Goal: Ask a question

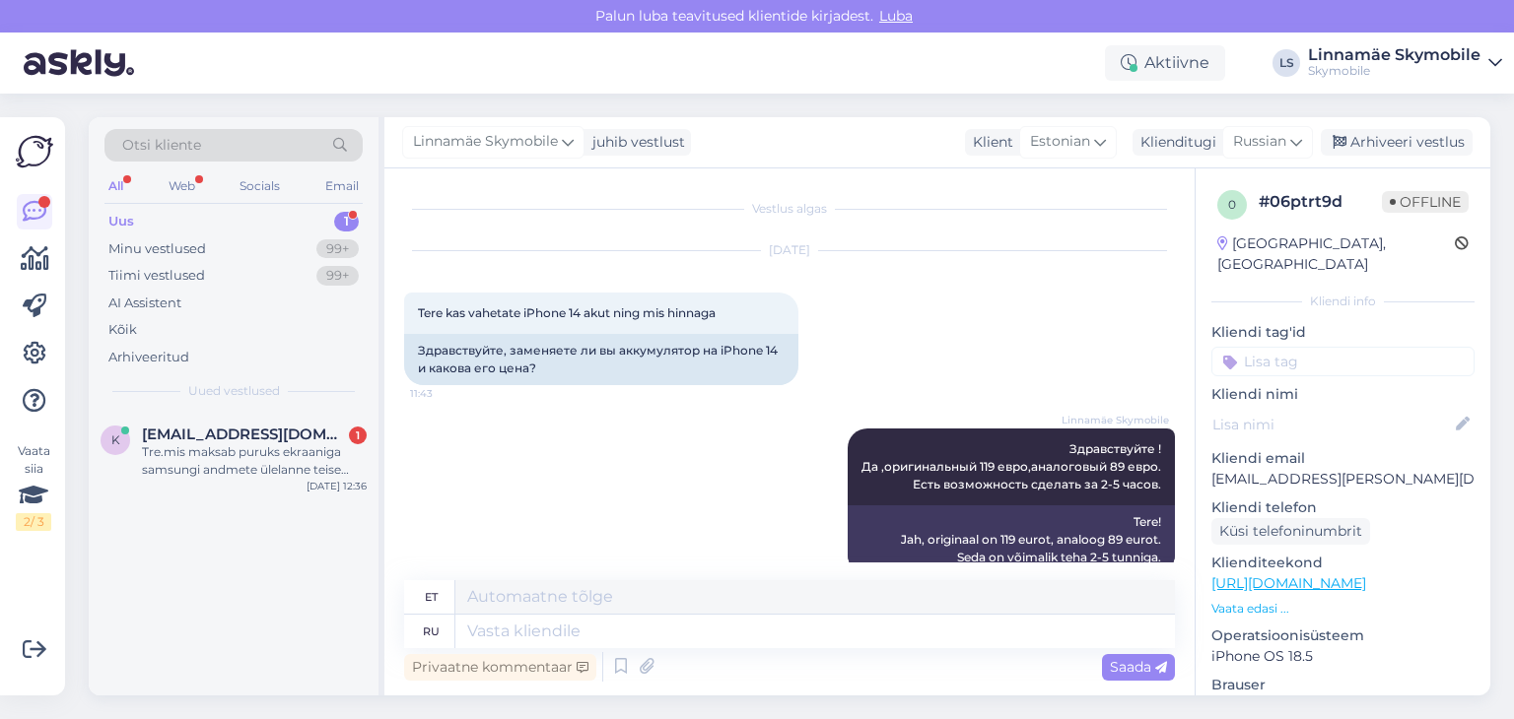
scroll to position [42, 0]
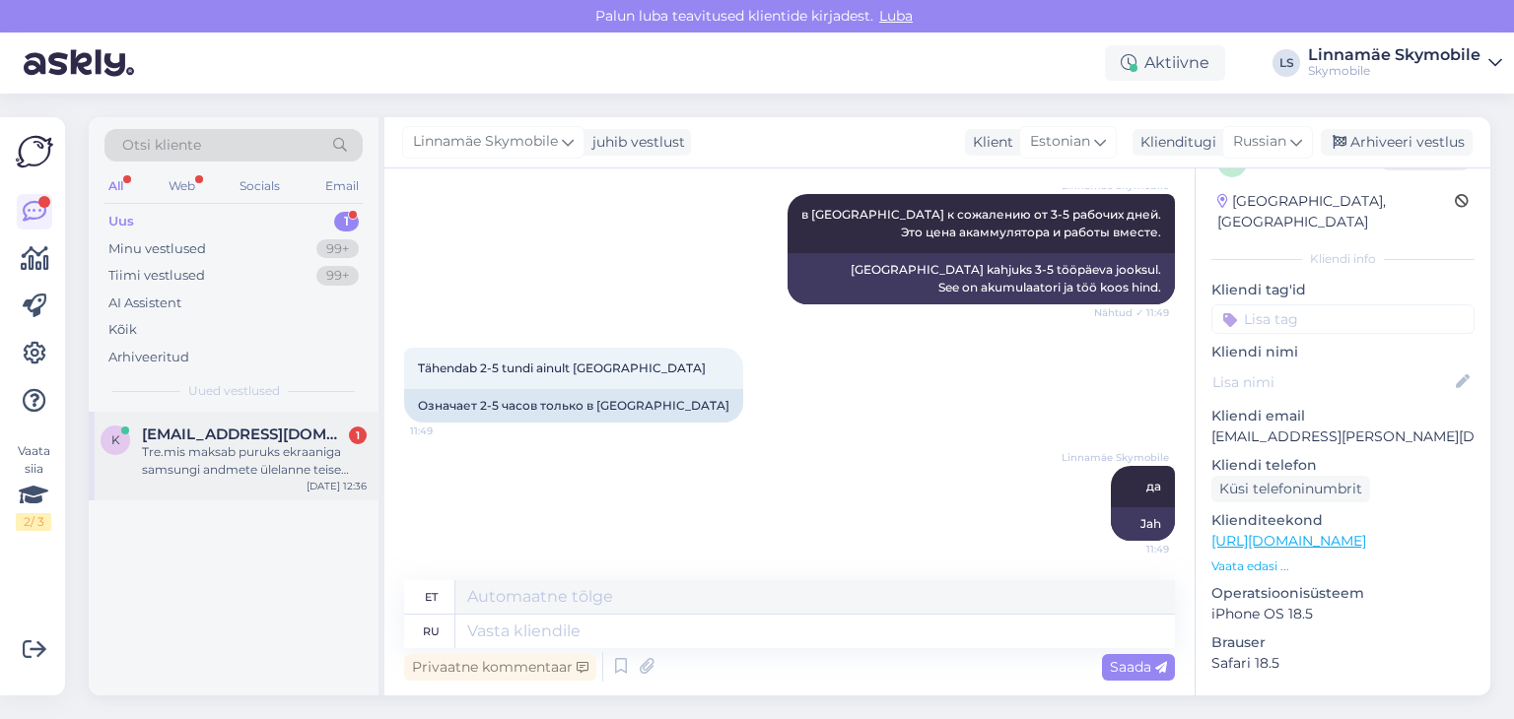
click at [331, 434] on div "[EMAIL_ADDRESS][DOMAIN_NAME] 1" at bounding box center [254, 435] width 225 height 18
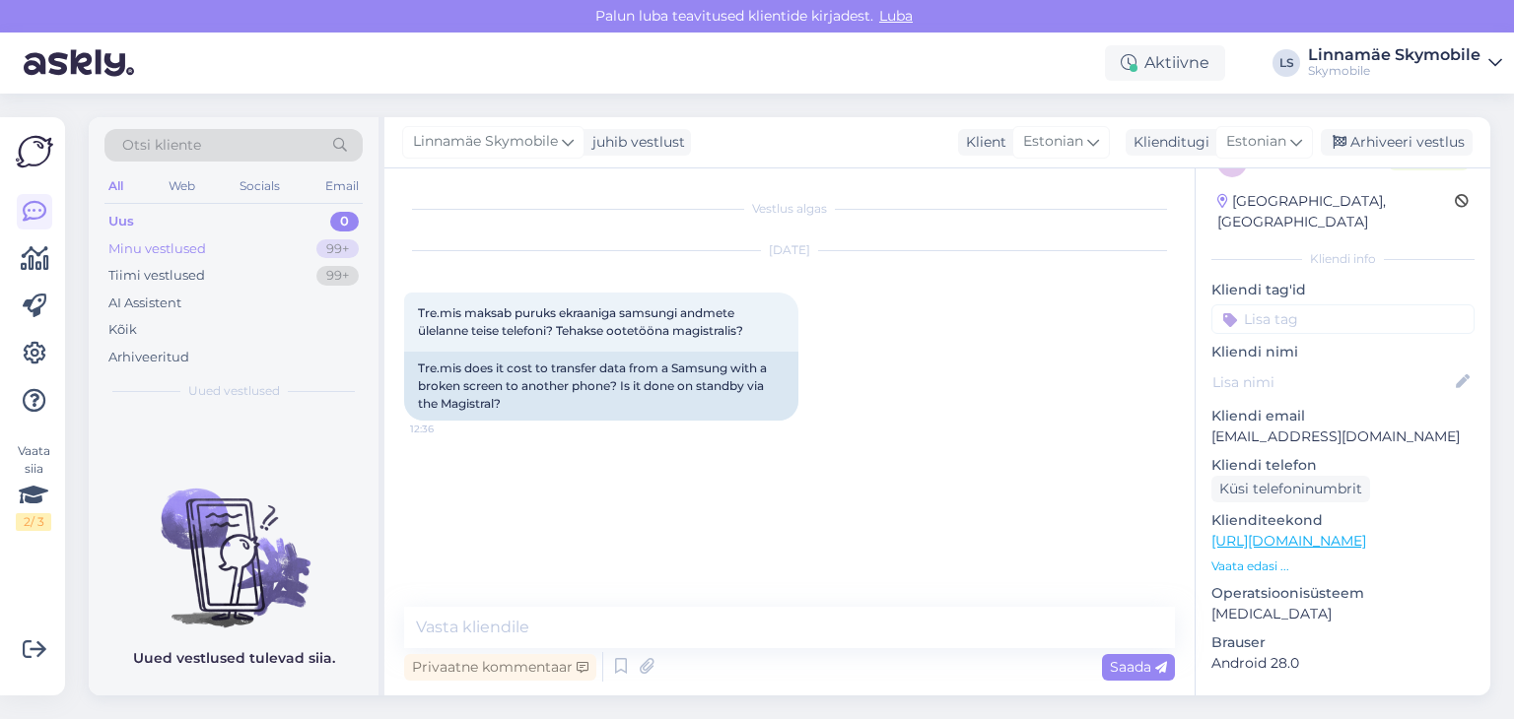
click at [272, 248] on div "Minu vestlused 99+" at bounding box center [233, 250] width 258 height 28
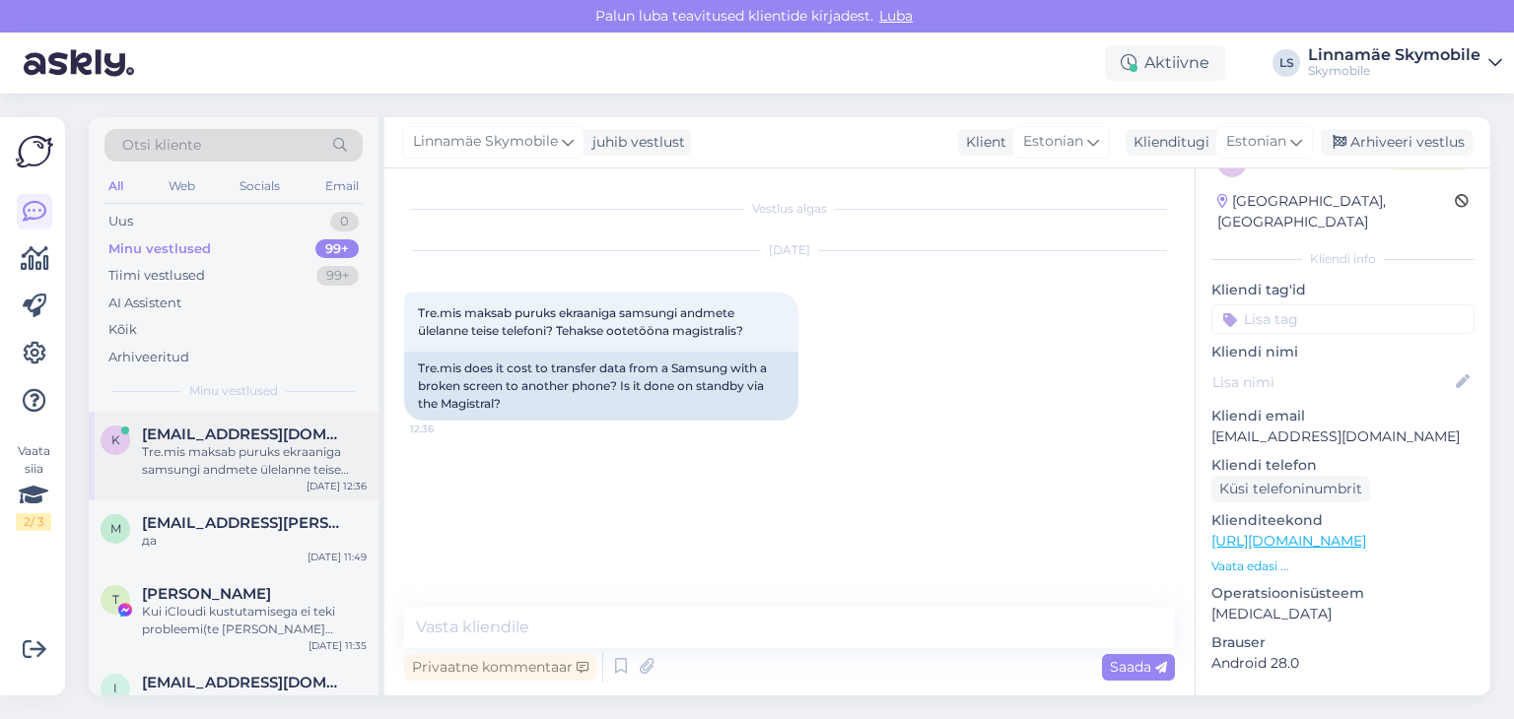
click at [268, 466] on div "Tre.mis maksab puruks ekraaniga samsungi andmete ülelanne teise telefoni? Tehak…" at bounding box center [254, 461] width 225 height 35
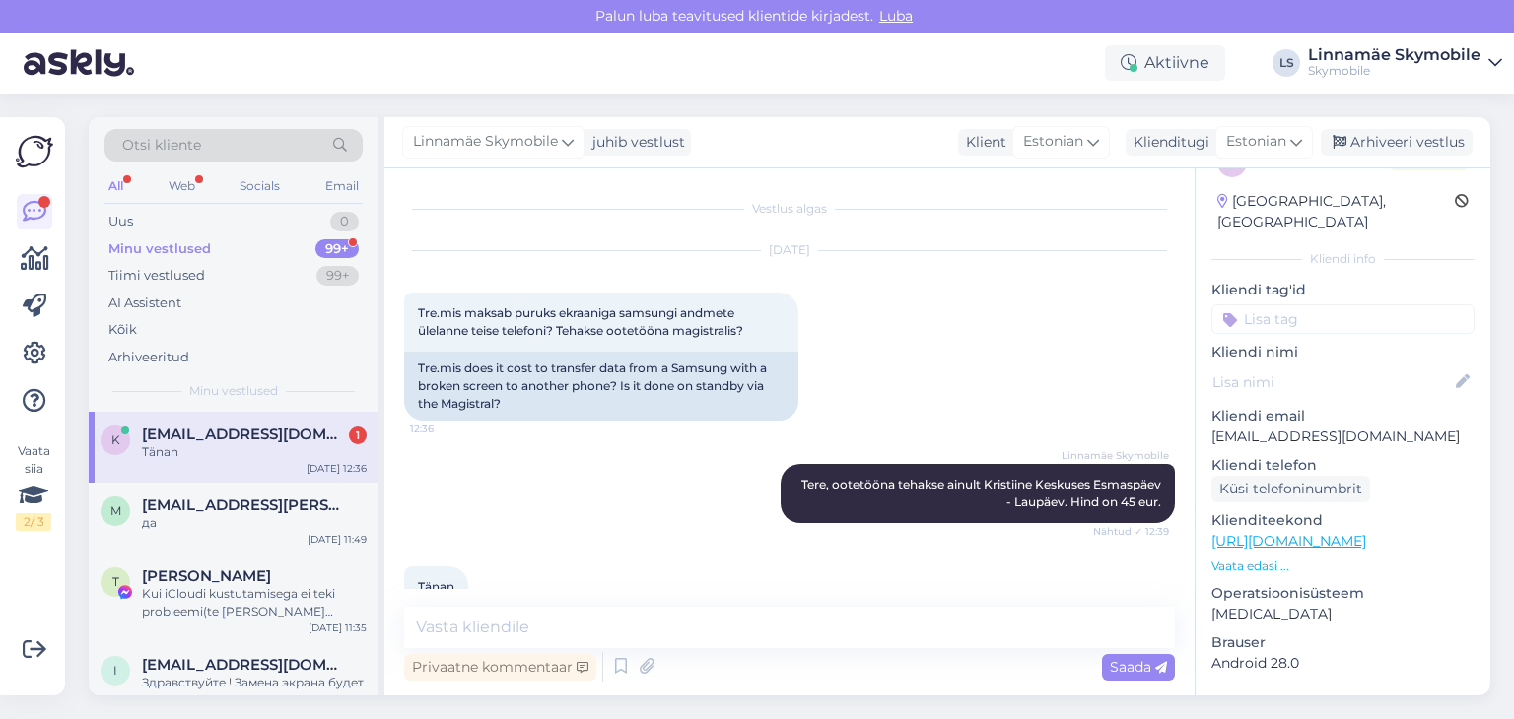
scroll to position [40, 0]
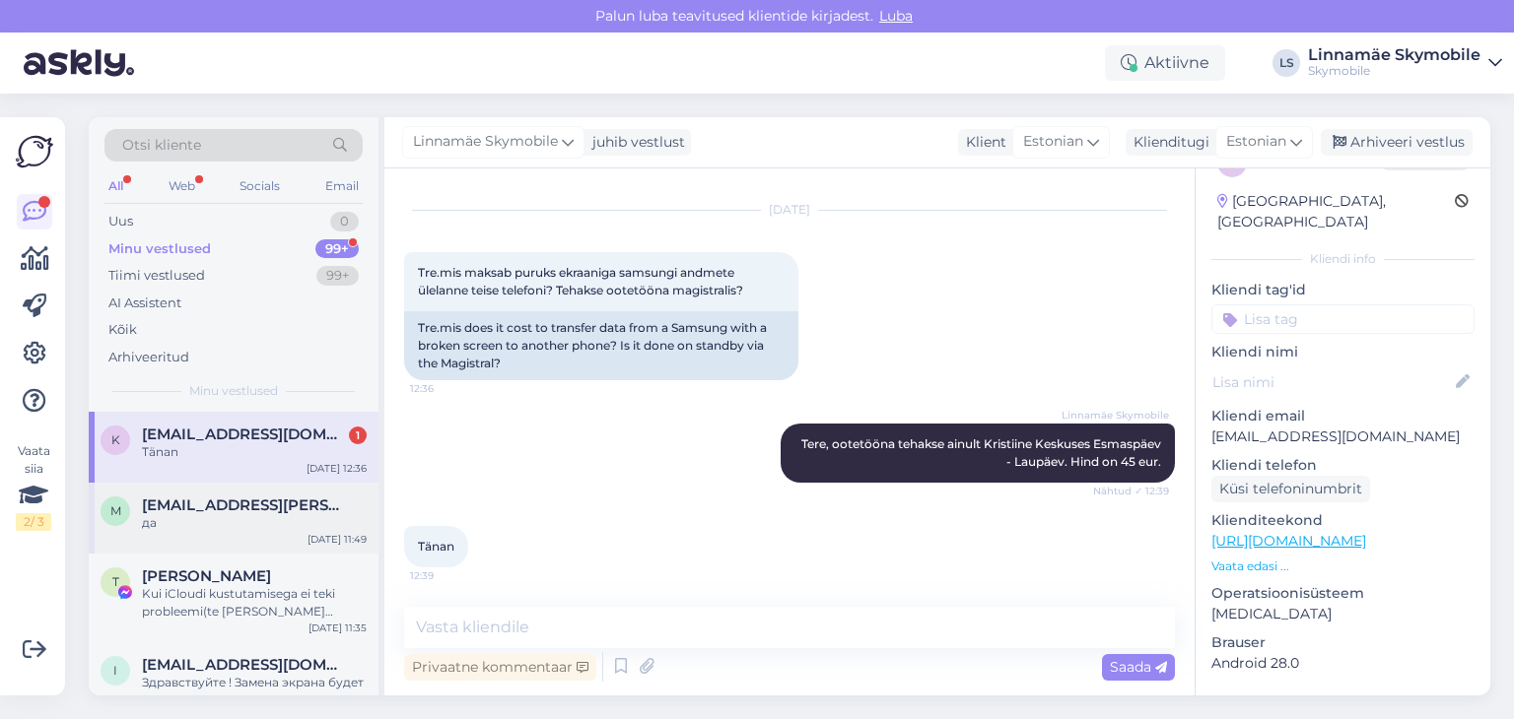
click at [265, 532] on div "m [PERSON_NAME][EMAIL_ADDRESS][DOMAIN_NAME] да [DATE] 11:49" at bounding box center [234, 518] width 290 height 71
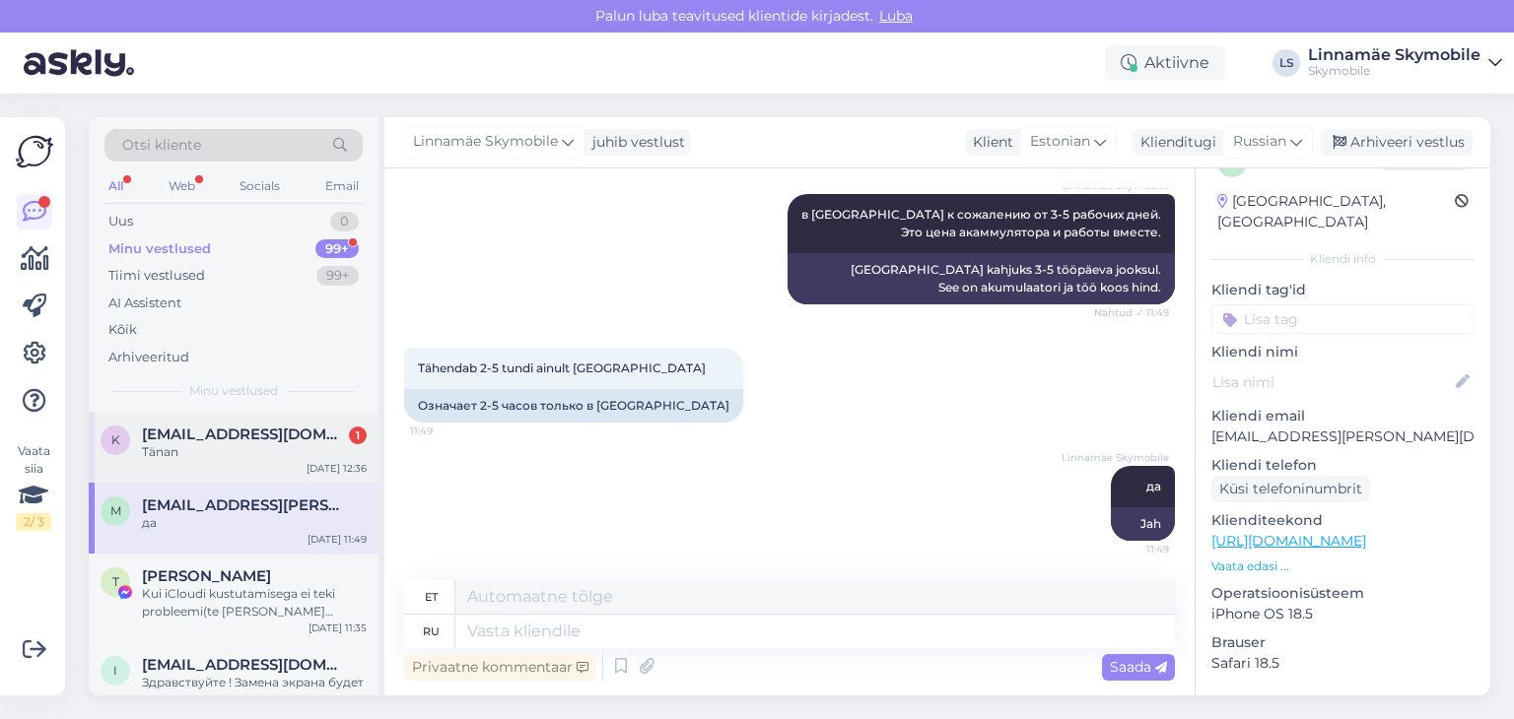
click at [268, 458] on div "Tänan" at bounding box center [254, 453] width 225 height 18
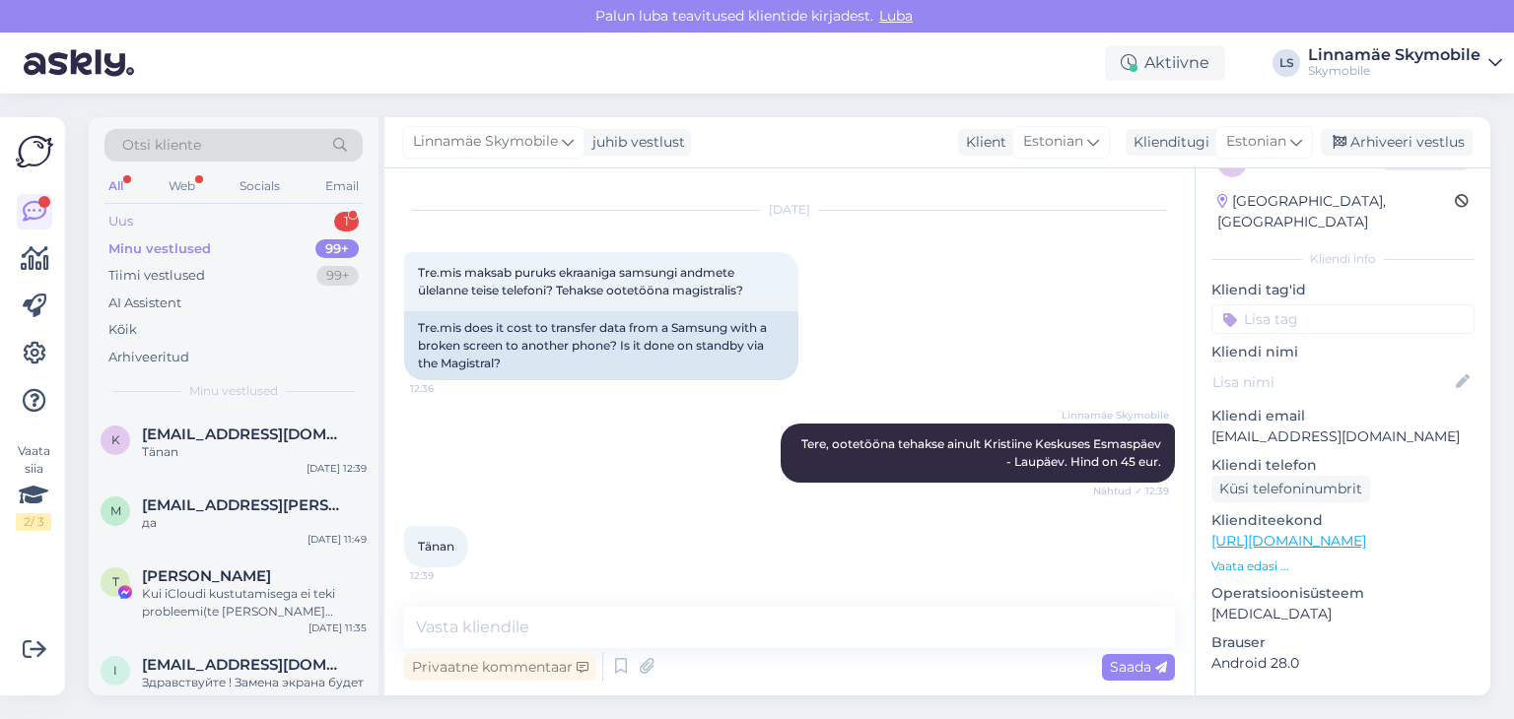
click at [259, 222] on div "Uus 1" at bounding box center [233, 222] width 258 height 28
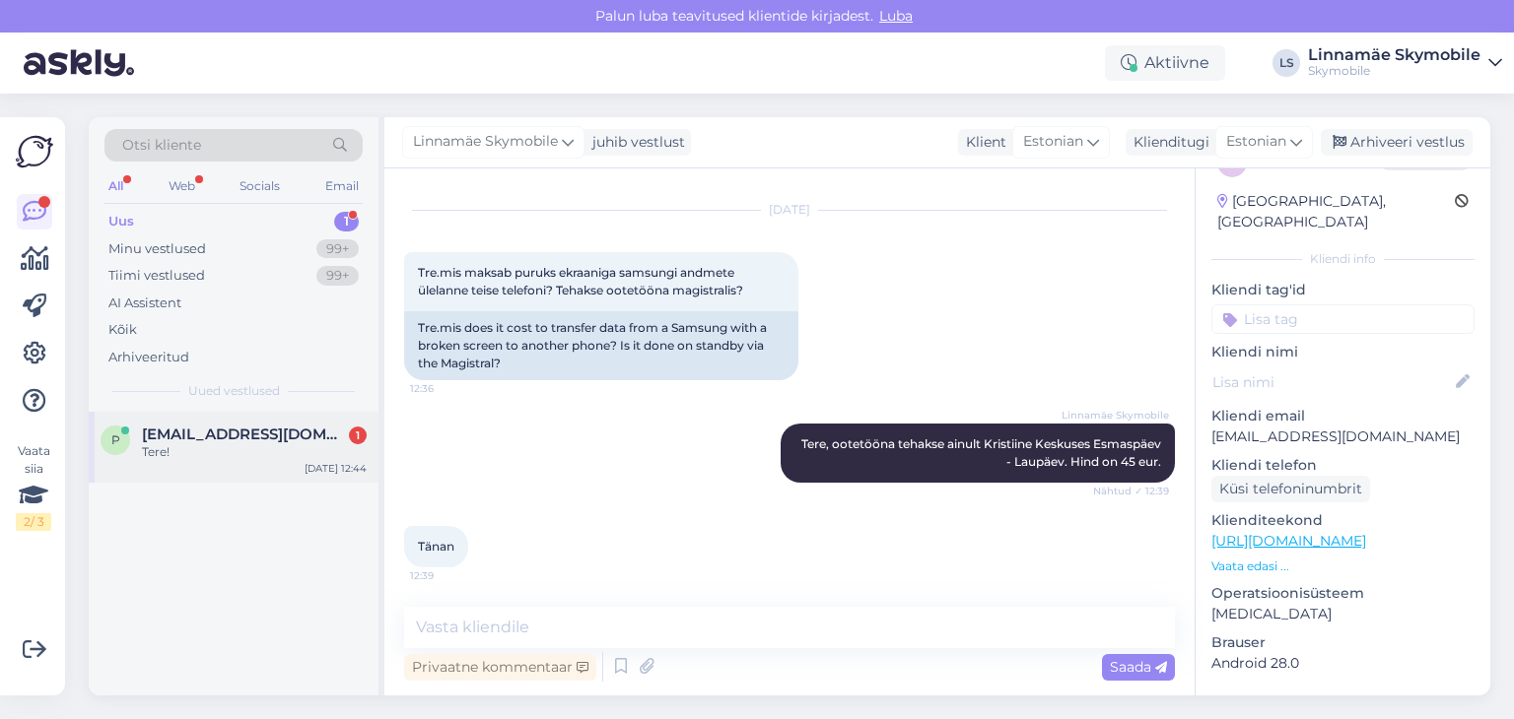
click at [277, 435] on span "[EMAIL_ADDRESS][DOMAIN_NAME]" at bounding box center [244, 435] width 205 height 18
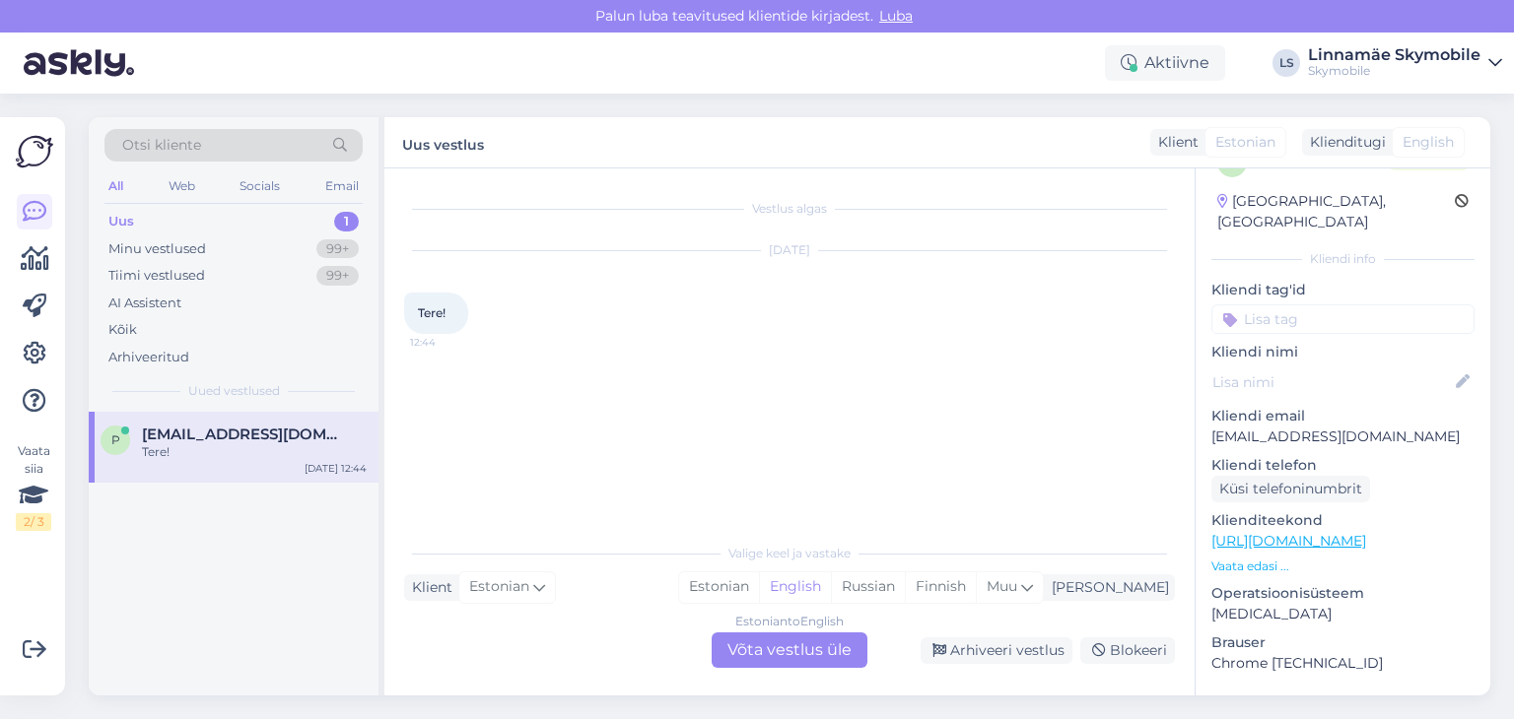
click at [824, 656] on div "Estonian to English Võta vestlus üle" at bounding box center [790, 650] width 156 height 35
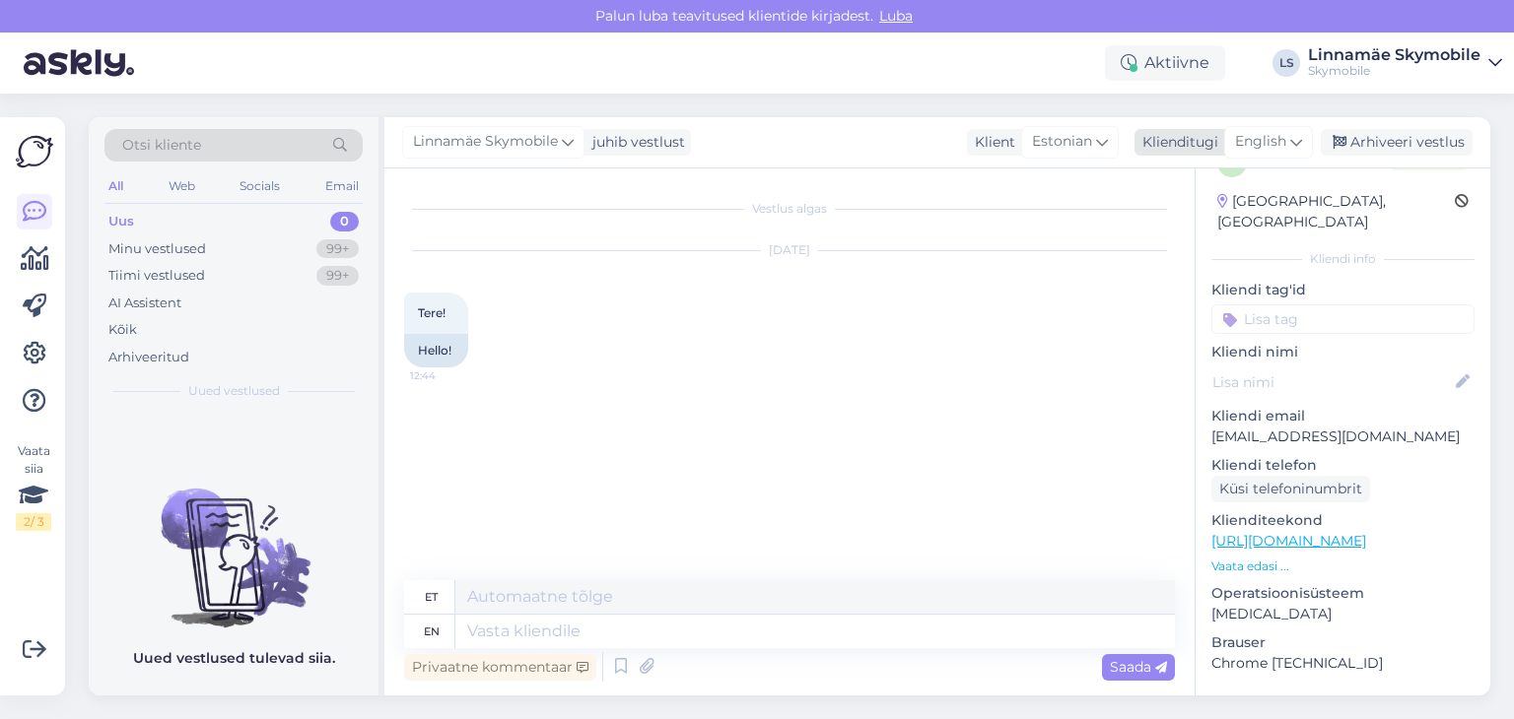
click at [1270, 143] on span "English" at bounding box center [1260, 142] width 51 height 22
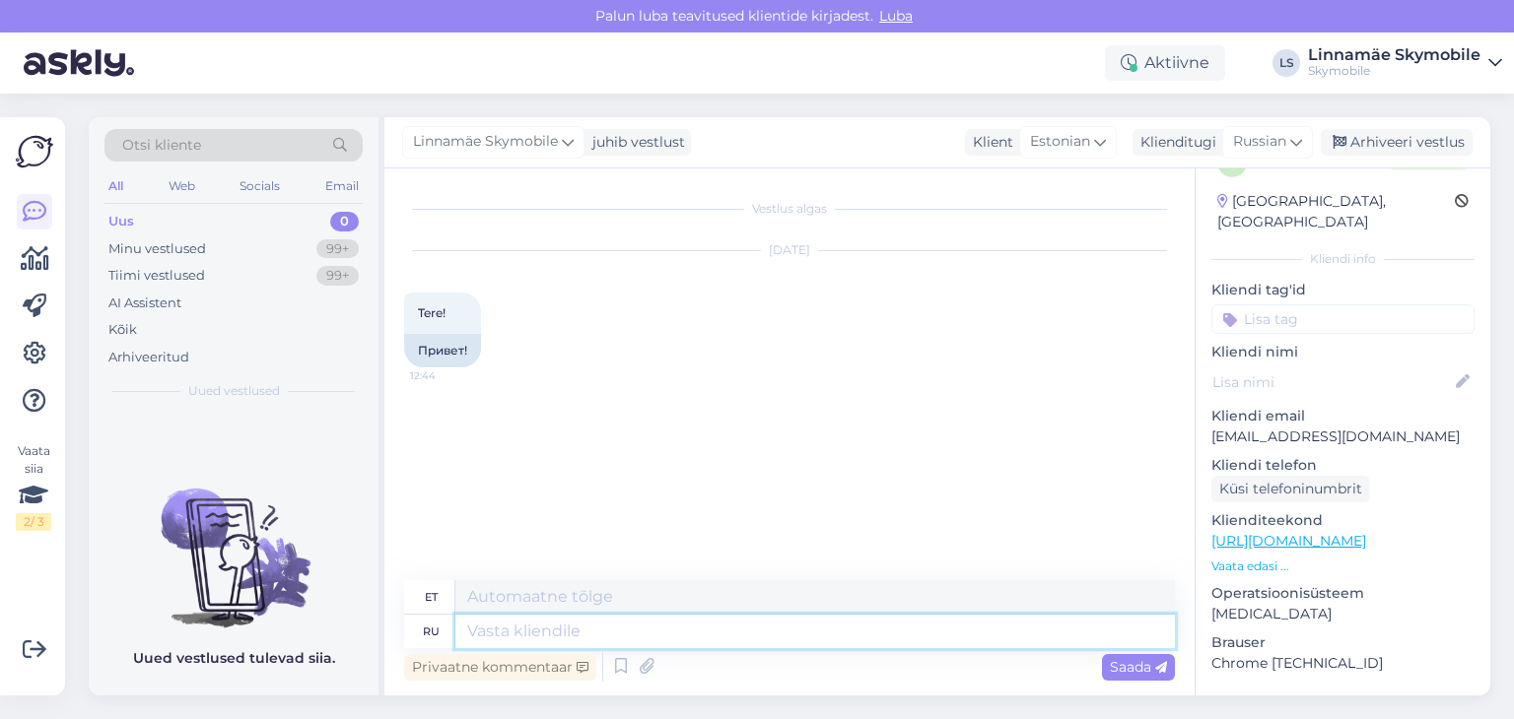
click at [572, 632] on textarea at bounding box center [814, 632] width 719 height 34
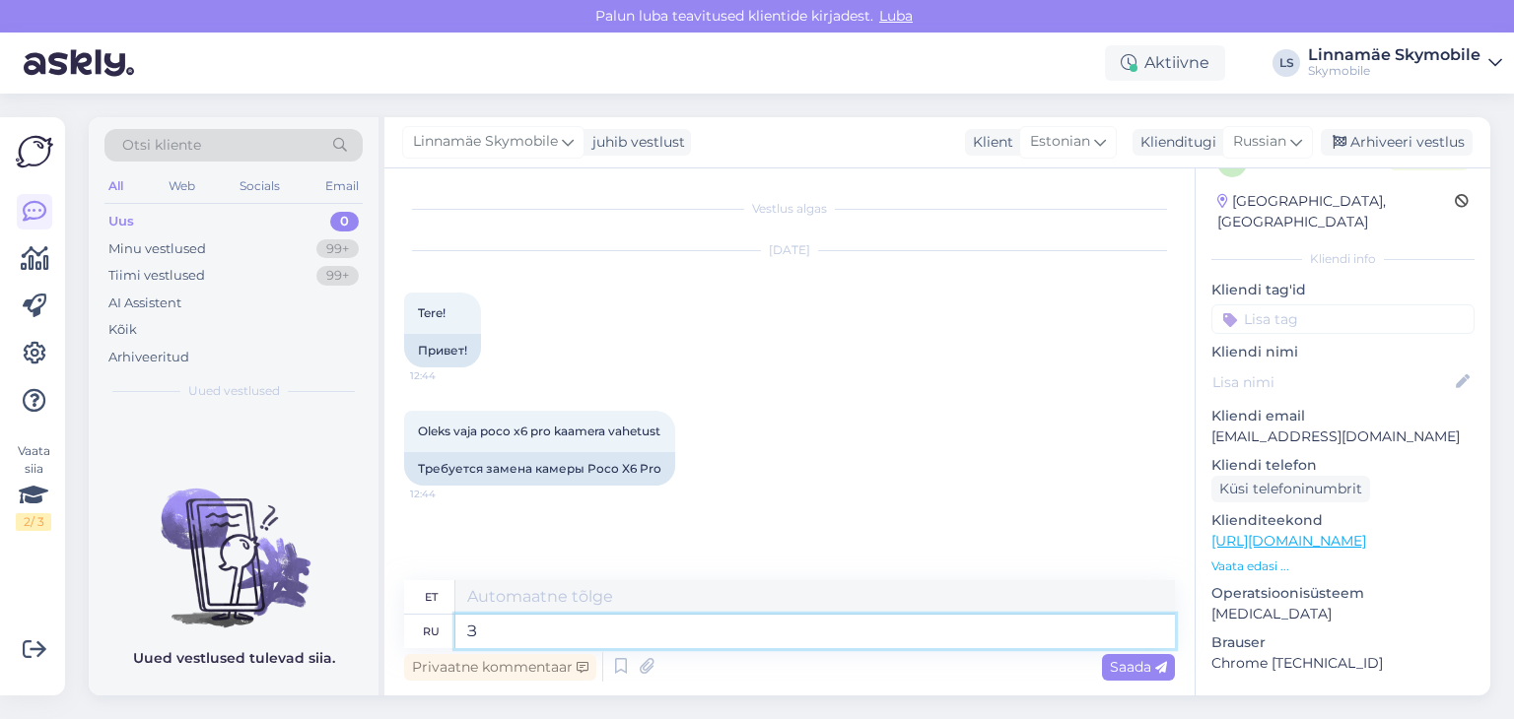
type textarea "Зд"
type textarea "Tere"
type textarea "Здравствуйте"
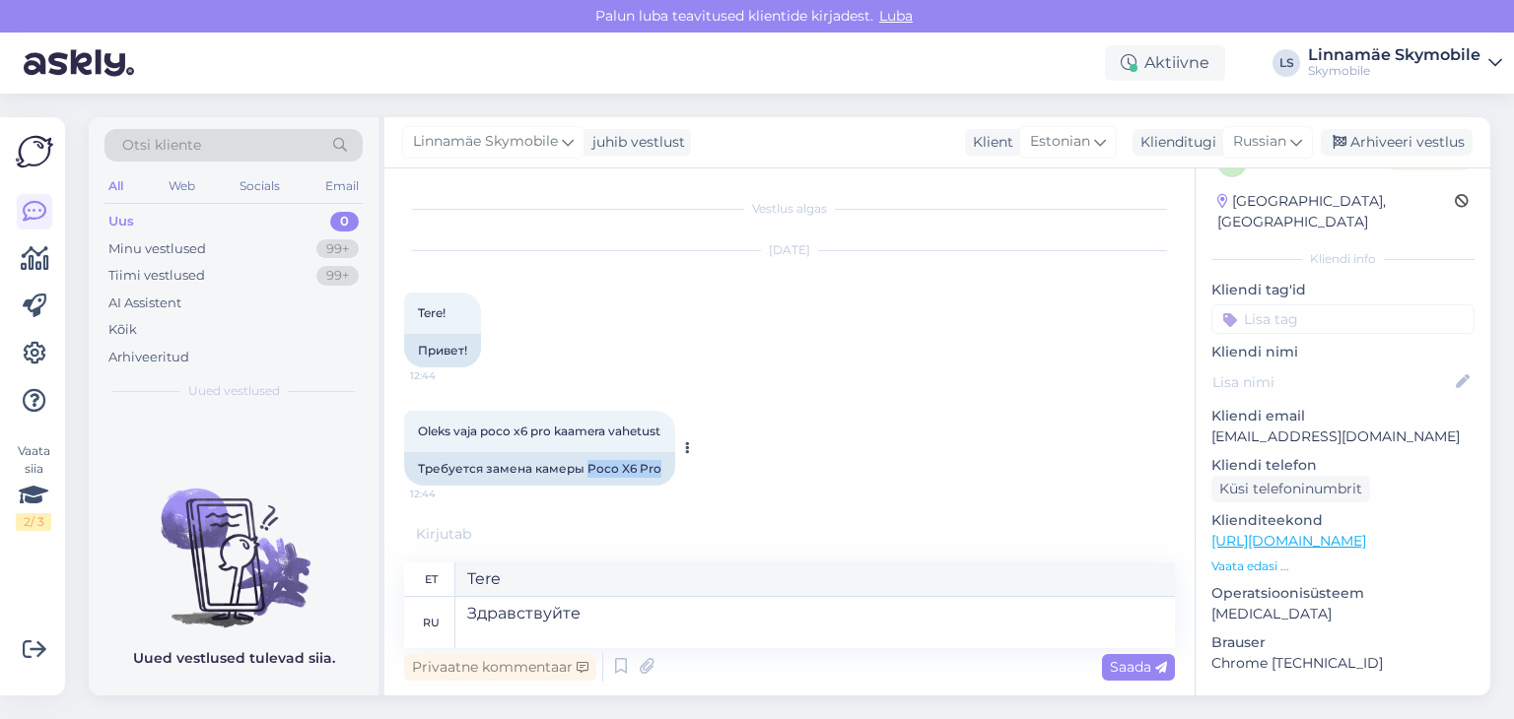
drag, startPoint x: 583, startPoint y: 470, endPoint x: 657, endPoint y: 473, distance: 74.0
click at [657, 473] on div "Требуется замена камеры Poco X6 Pro" at bounding box center [539, 469] width 271 height 34
copy div "Poco X6 Pro"
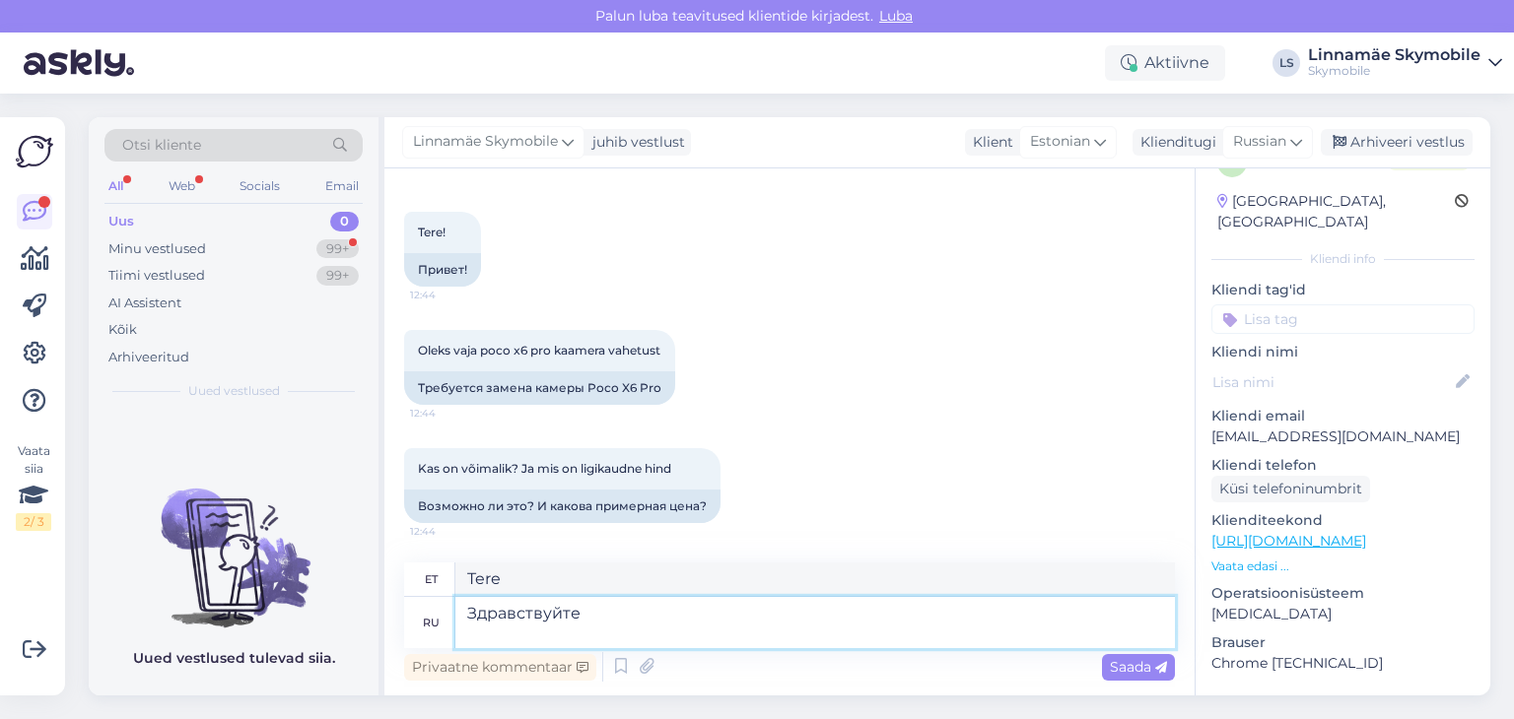
click at [619, 625] on textarea "Здравствуйте" at bounding box center [814, 622] width 719 height 51
click at [251, 245] on div "Minu vestlused 99+" at bounding box center [233, 250] width 258 height 28
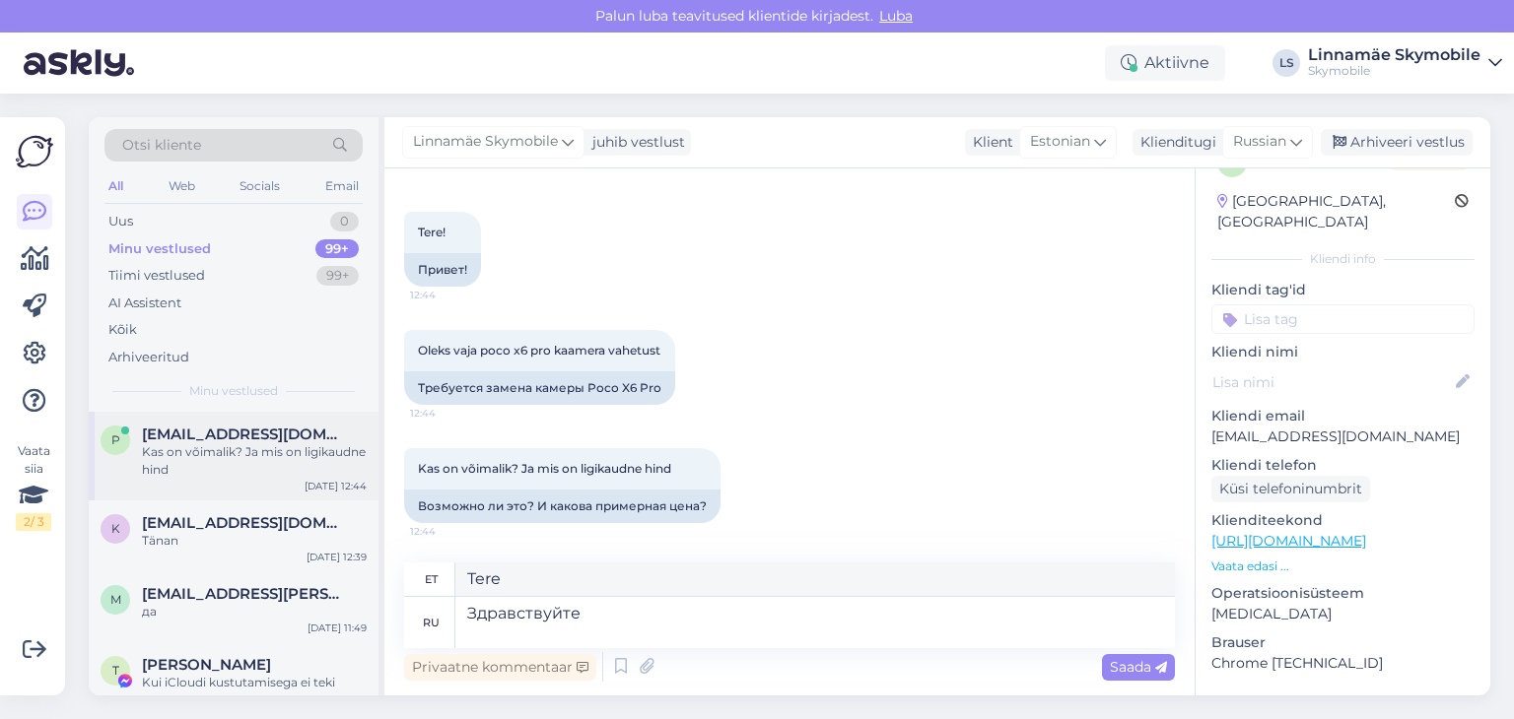
click at [272, 463] on div "Kas on võimalik? Ja mis on ligikaudne hind" at bounding box center [254, 461] width 225 height 35
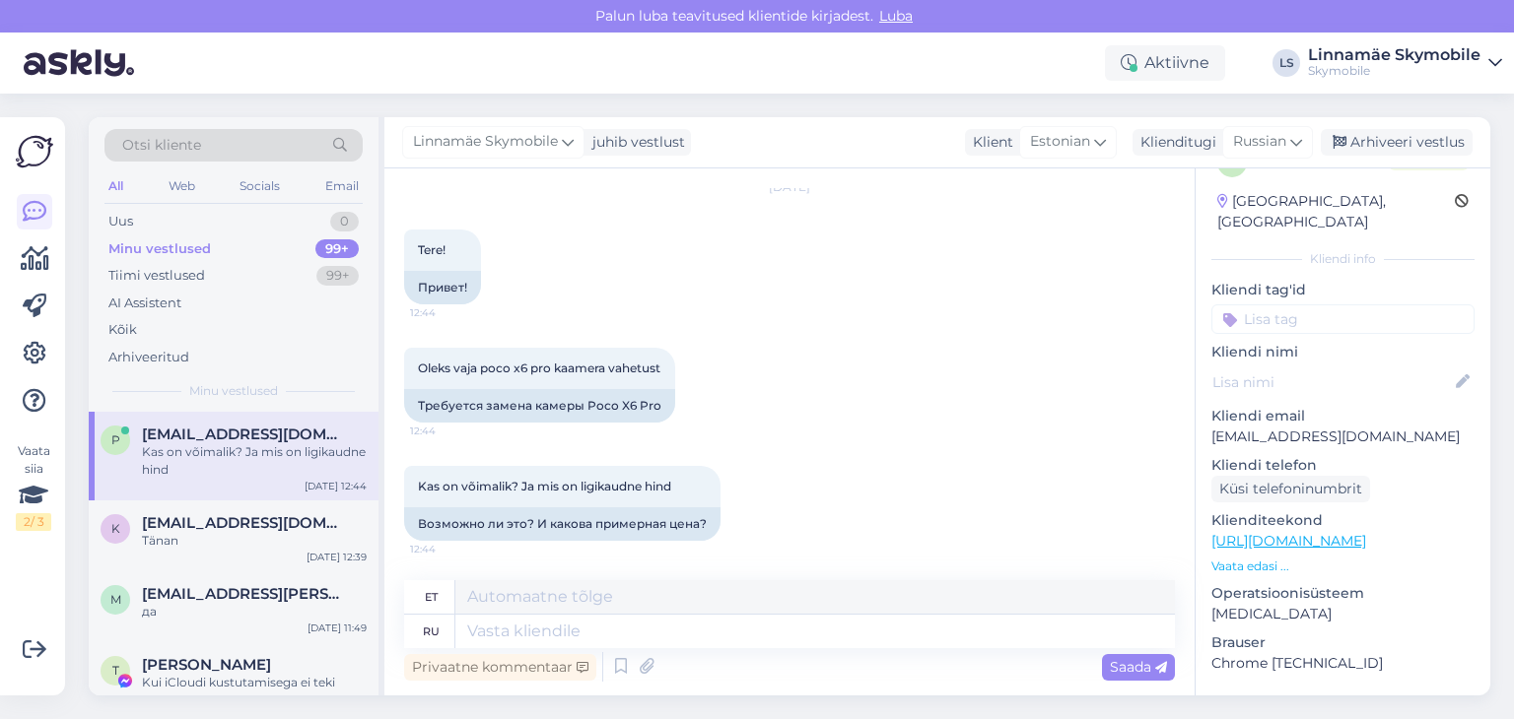
scroll to position [63, 0]
click at [604, 628] on textarea at bounding box center [814, 632] width 719 height 34
type textarea "здравствуйте"
type textarea "Tere"
type textarea "здравствуйте Нужно н"
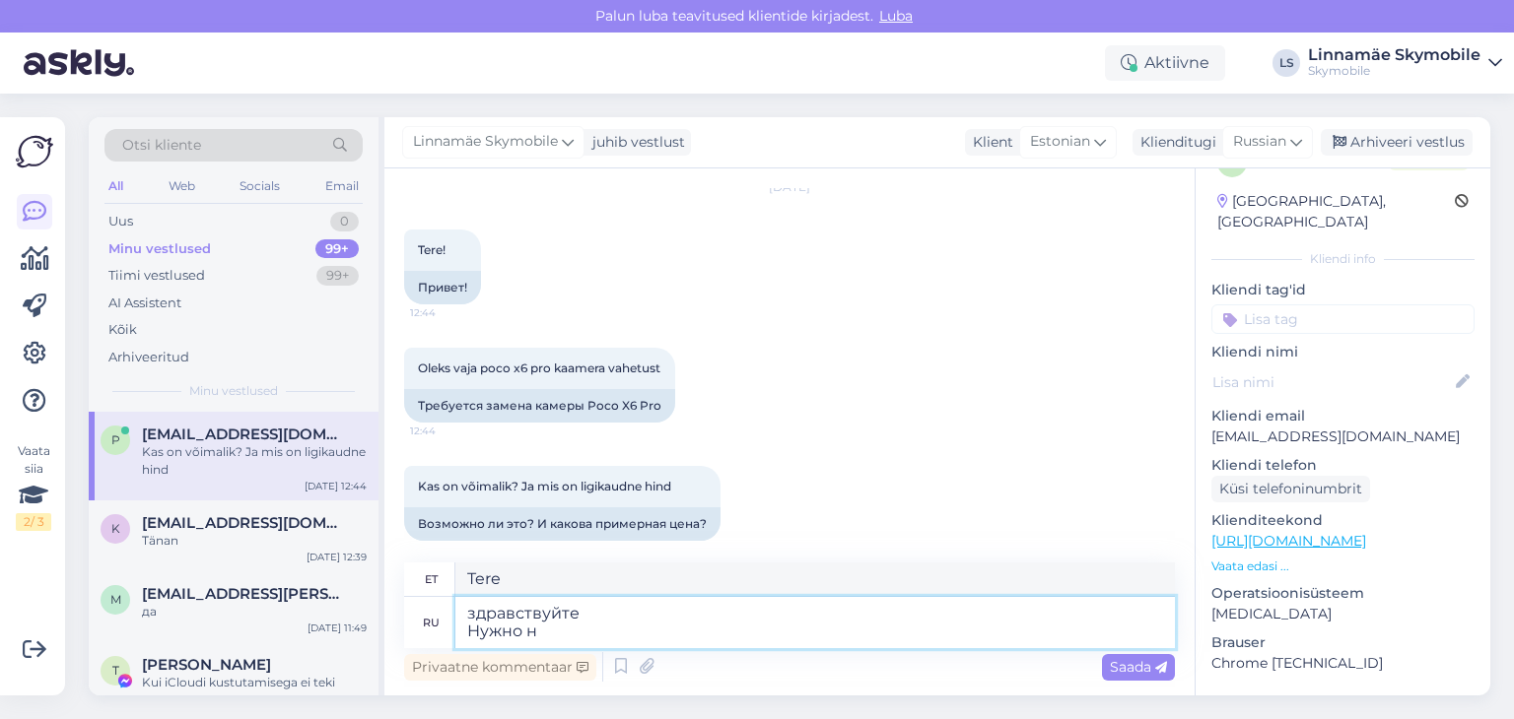
type textarea "tere Vaja"
type textarea "здравствуйте Нужно немного вр"
type textarea "tere Vaja natuke"
type textarea "здравствуйте Нужно немного время"
type textarea "tere vajan aega"
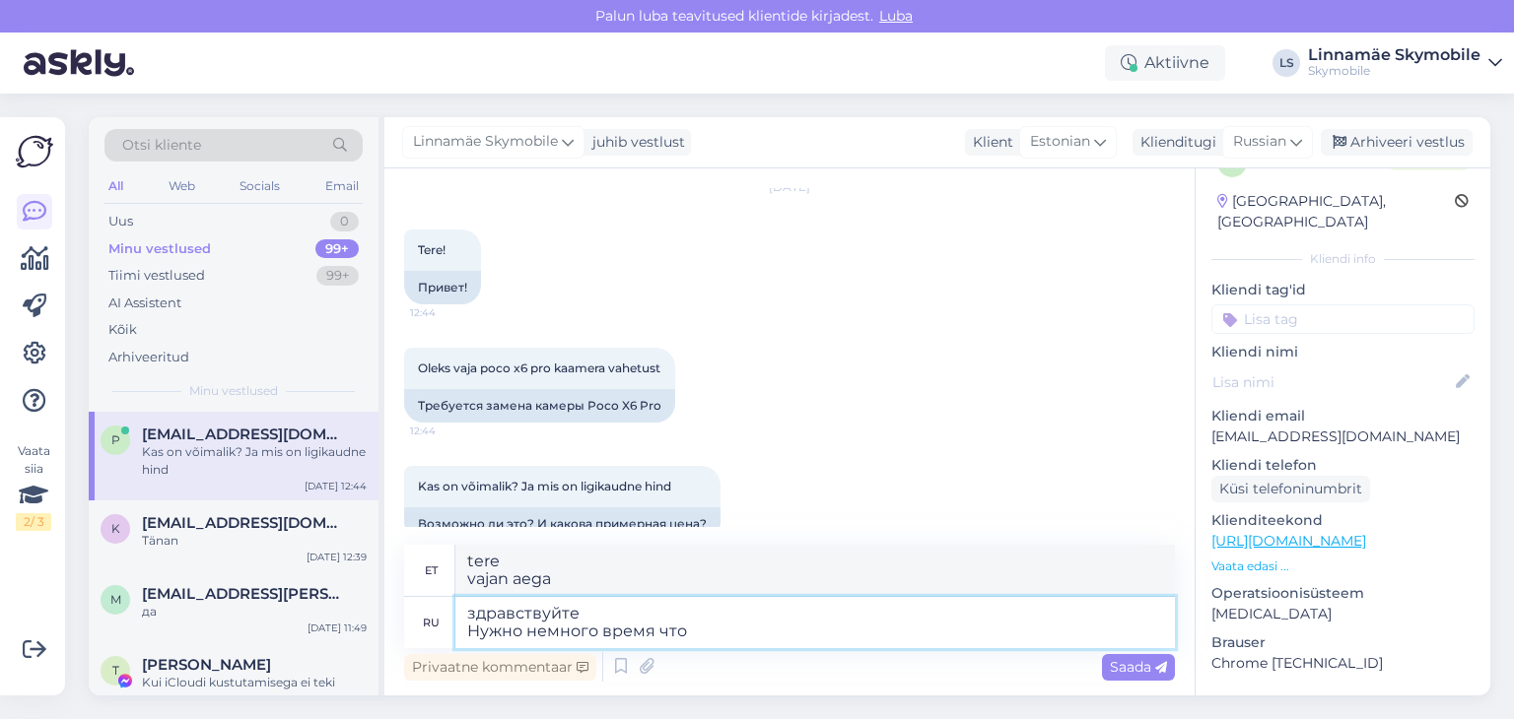
type textarea "здравствуйте Нужно немного время что б"
type textarea "tere Vajan natuke aega, mida"
type textarea "здравствуйте Нужно немного время что бы"
type textarea "Tere See võtab veidi aega"
type textarea "здравствуйте Нужно немного время что бы узнать т"
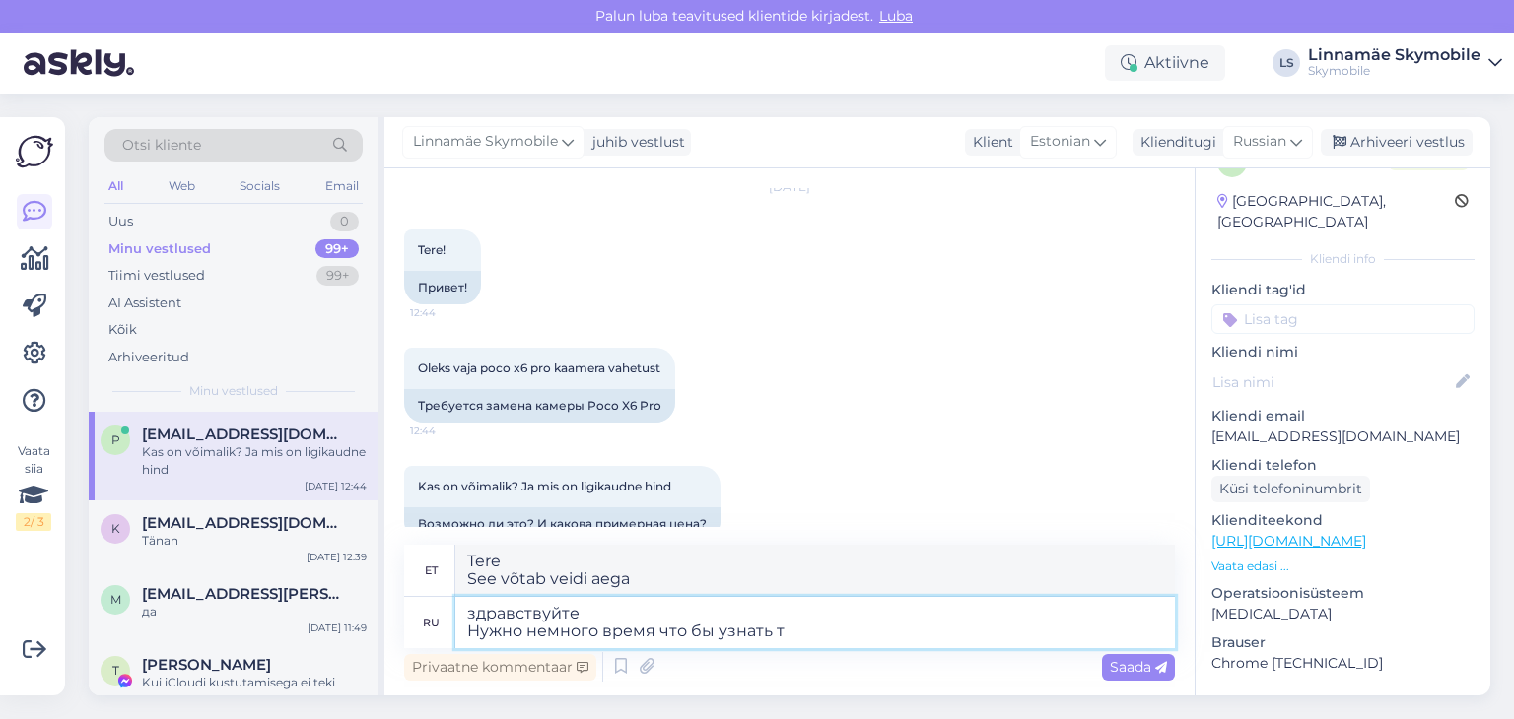
type textarea "[PERSON_NAME] väljaselgitamine võtab veidi aega."
type textarea "здравствуйте Нужно немного время что бы узнать точную ц"
type textarea "Tere Täpse teadasaamine võtab veidi aega"
type textarea "здравствуйте Нужно немного время что бы узнать точную цену."
type textarea "Tere Täpse hinna väljaselgitamine võtab veidi aega."
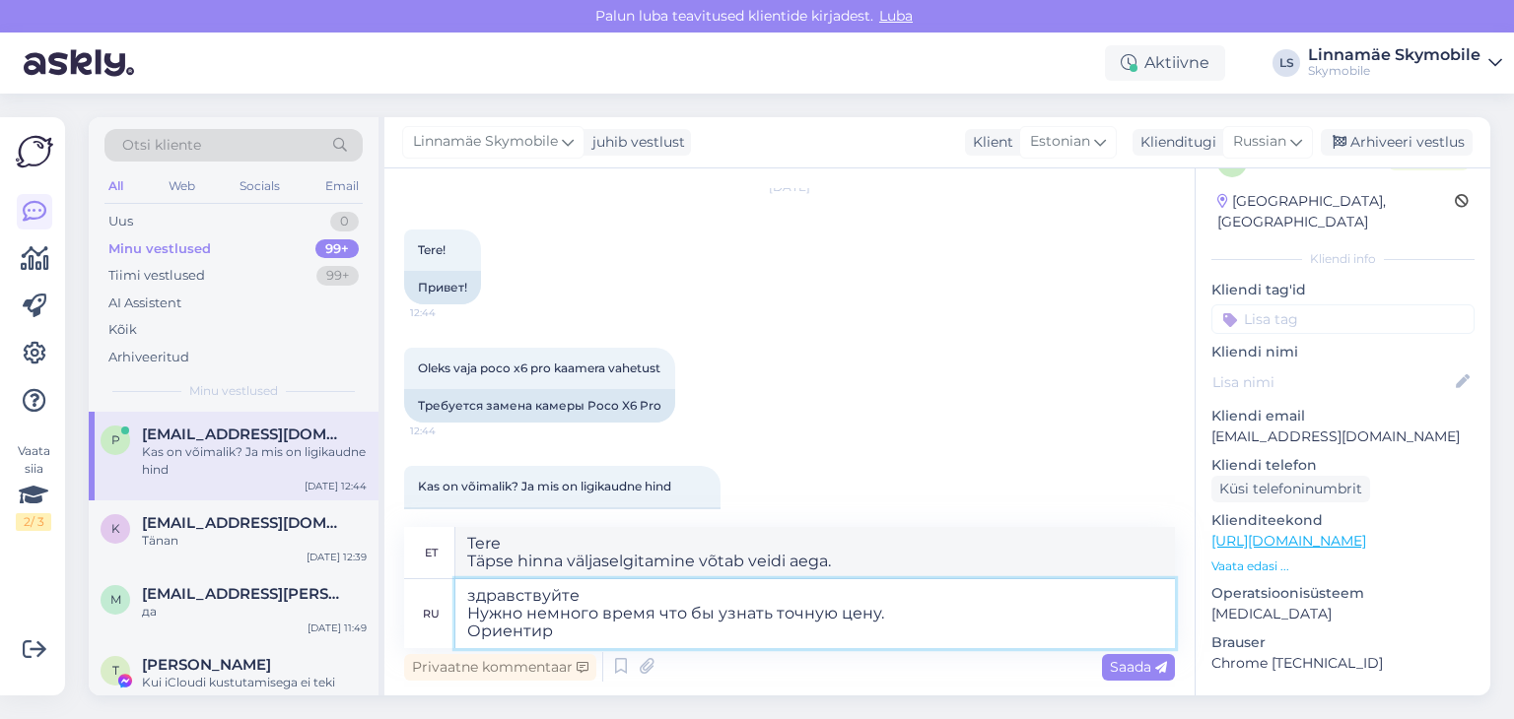
type textarea "здравствуйте Нужно немного время что бы узнать точную цену. Ориентиро"
type textarea "Tere Täpse hinna väljaselgitamine võtab veidi aega. Ligikaudu"
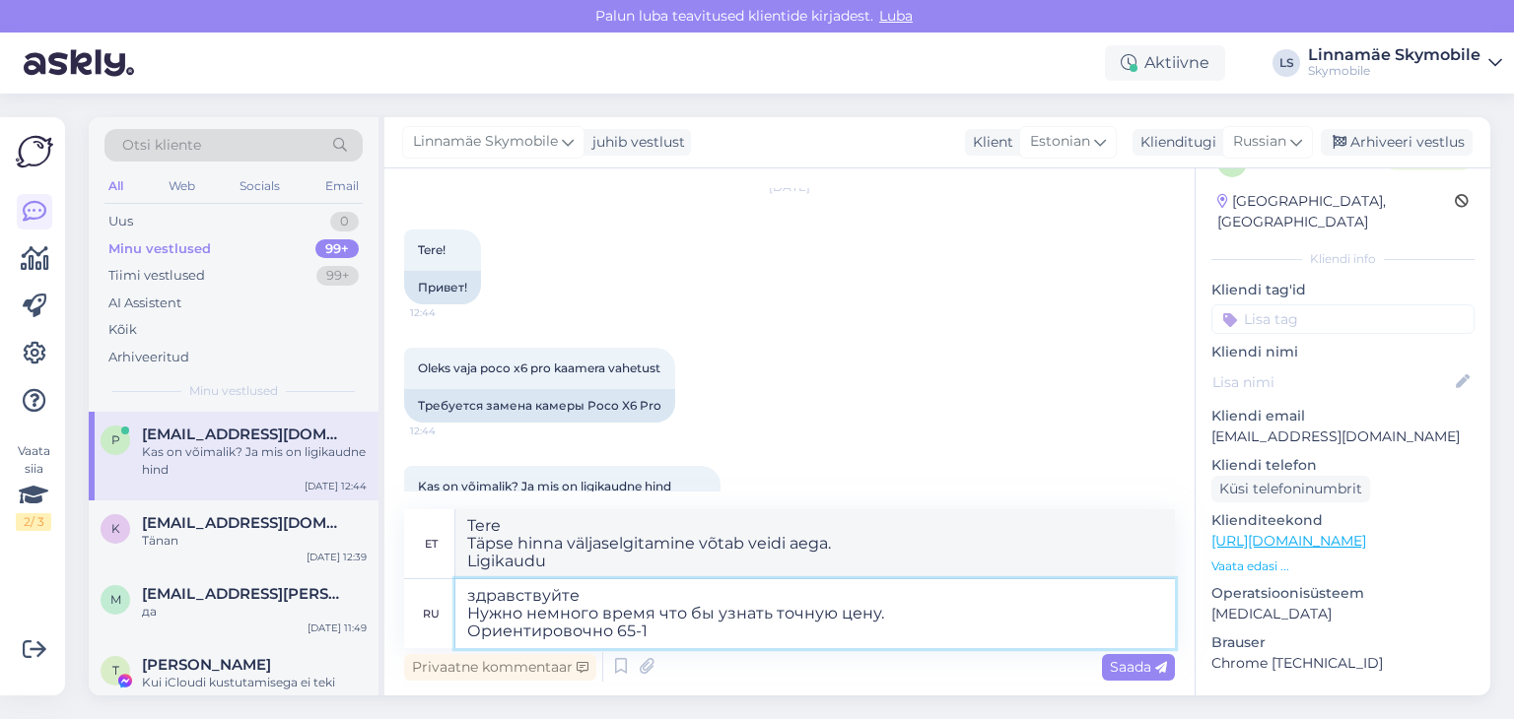
type textarea "здравствуйте Нужно немного время что бы узнать точную цену. Ориентировочно 65-10"
type textarea "Tere Täpse hinna väljaselgitamine võtab veidi aega. Ligikaudu 65-"
type textarea "здравствуйте Нужно немного время что бы узнать точную цену. Ориентировочно 65-1…"
type textarea "Tere Täpse hinna väljaselgitamiseks on vaja veidi aega. Ligikaudu 65-100"
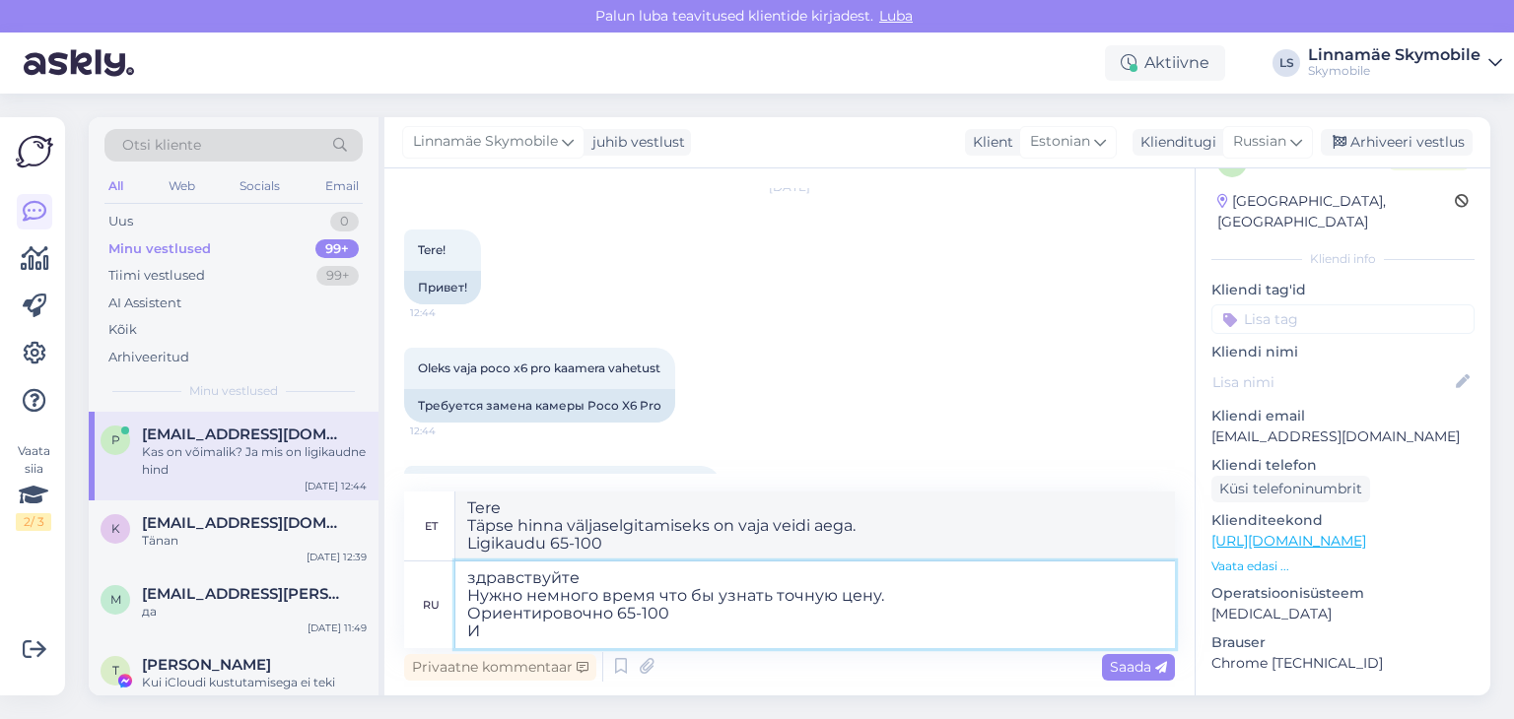
type textarea "здравствуйте Нужно немного время что бы узнать точную цену. Ориентировочно 65-1…"
type textarea "Tere Täpse hinna väljaselgitamine võtab veidi aega. Ligikaudu 65-100 Ja"
type textarea "здравствуйте Нужно немного время что бы узнать точную цену. Ориентировочно 65-1…"
type textarea "Tere Täpse hinna väljaselgitamine võtab veidi aega. Ligikaudu 65-100 Ja see on …"
type textarea "здравствуйте Нужно немного время что бы узнать точную цену. Ориентировочно 65-1…"
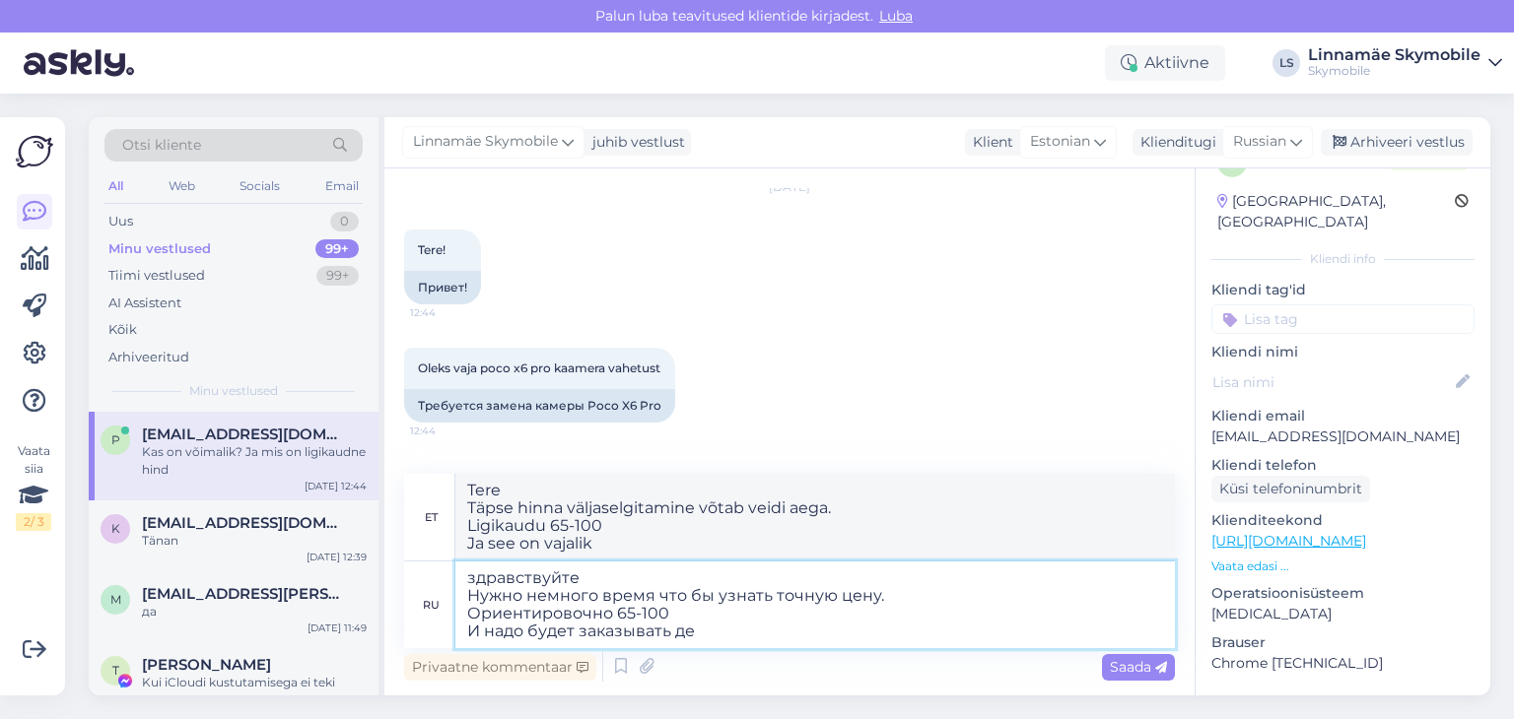
type textarea "Tere Täpse hinna väljaselgitamine võtab veidi aega. Ligikaudu 65-100 Ja [PERSON…"
type textarea "здравствуйте Нужно немного время что бы узнать точную цену. Ориентировочно 65-1…"
type textarea "Tere Täpse hinna väljaselgitamine võtab veidi aega. Ligikaudu 65-100 Ja [PERSON…"
type textarea "здравствуйте Нужно немного время что бы узнать точную цену. Ориентировочно 65-1…"
type textarea "Tere Täpse hinna väljaselgitamine võtab veidi aega. Ligikaudu 65-100 Ja [PERSON…"
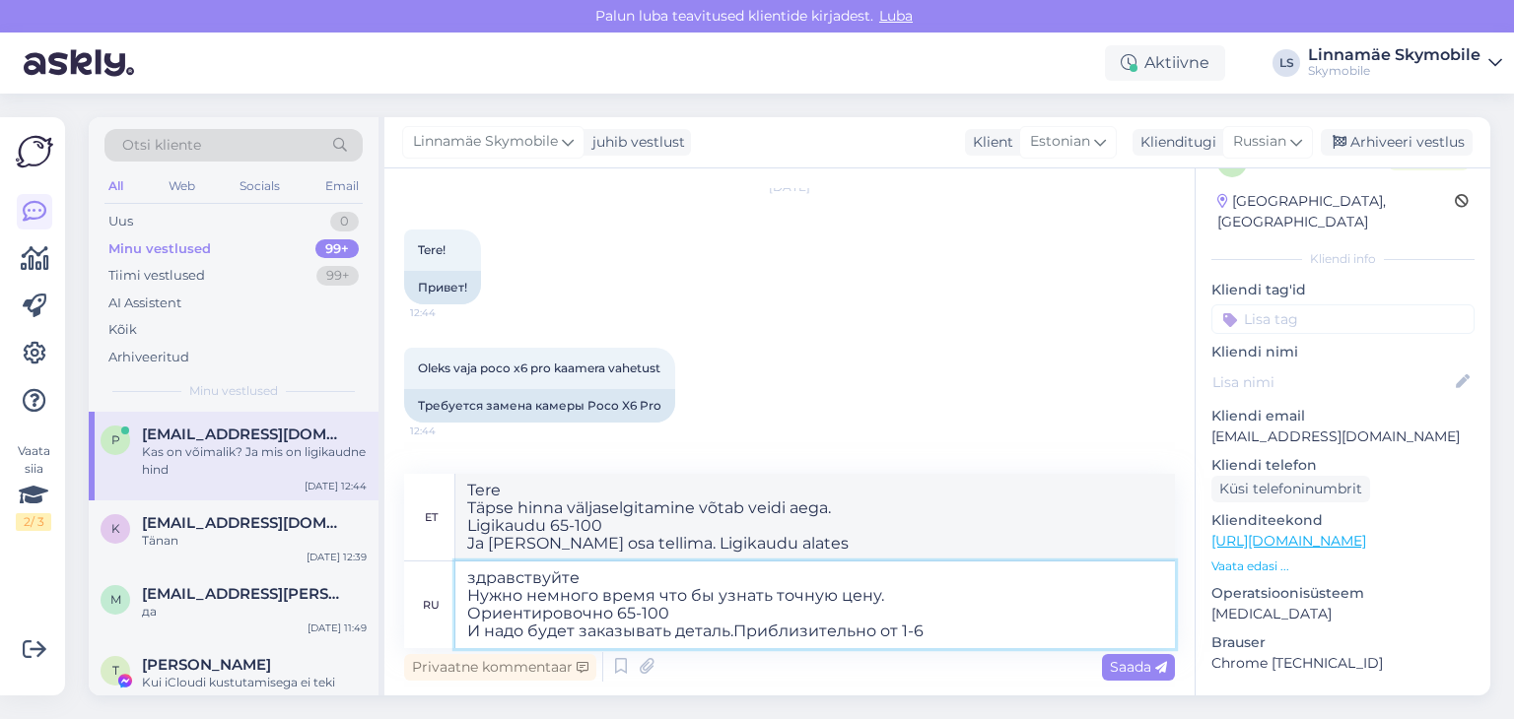
type textarea "здравствуйте Нужно немного время что бы узнать точную цену. Ориентировочно 65-1…"
type textarea "Tere Täpse hinna väljaselgitamine võtab veidi aega. Ligikaudu 65-100 Ja [PERSON…"
type textarea "здравствуйте Нужно немного время что бы узнать точную цену. Ориентировочно 65-1…"
type textarea "Tere Täpse hinna väljaselgitamine võtab veidi aega. Ligikaudu 65-100 Ja [PERSON…"
type textarea "здравствуйте Нужно немного время что бы узнать точную цену. Ориентировочно 65-1…"
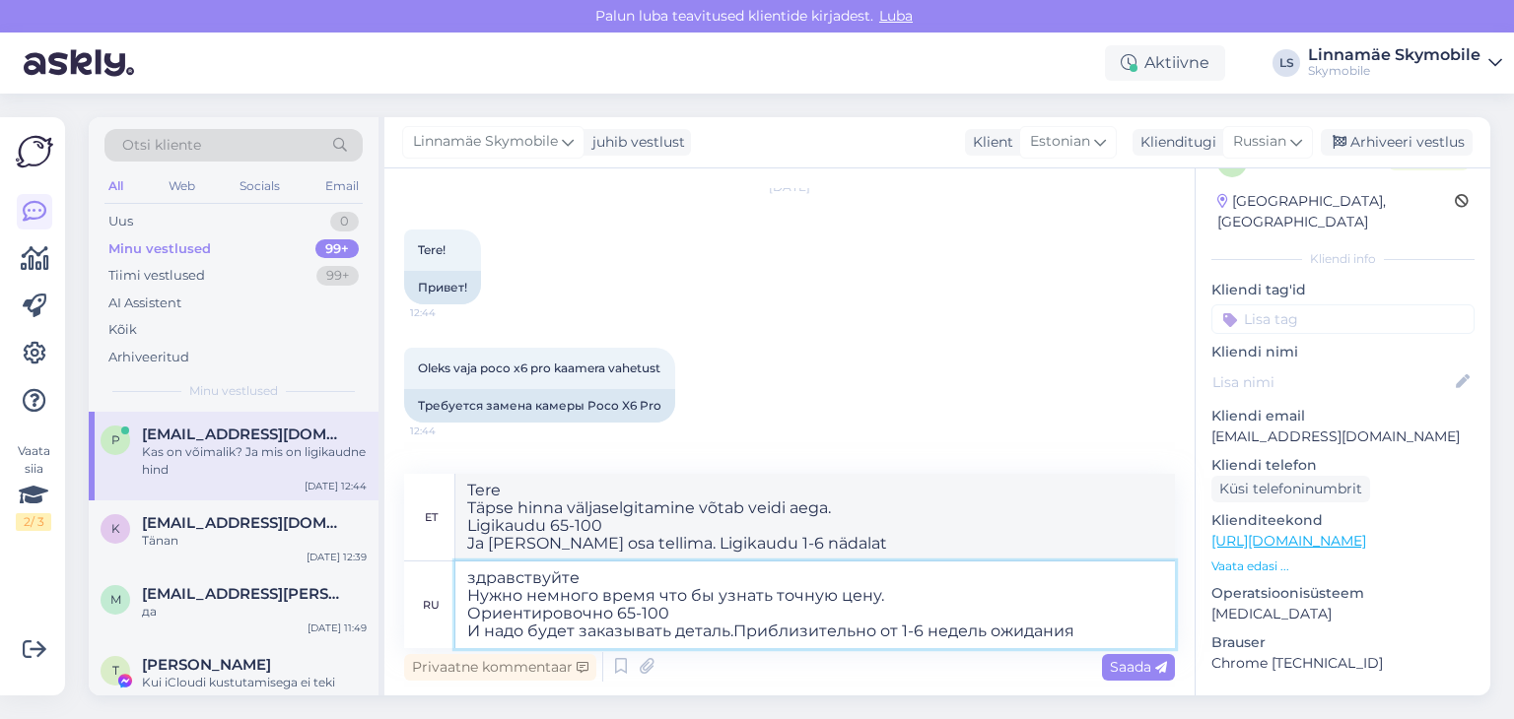
type textarea "Tere Täpse hinna väljaselgitamine võtab veidi aega. Ligikaudu 65-100 Ja [PERSON…"
click at [570, 629] on textarea "здравствуйте Нужно немного время что бы узнать точную цену. Ориентировочно 65-1…" at bounding box center [814, 605] width 719 height 87
drag, startPoint x: 574, startPoint y: 631, endPoint x: 488, endPoint y: 629, distance: 85.8
click at [488, 630] on textarea "здравствуйте Нужно немного время что бы узнать точную цену. Ориентировочно 65-1…" at bounding box center [814, 605] width 719 height 87
type textarea "здравствуйте Нужно немного время что бы узнать точную цену. Ориентировочно 65-1…"
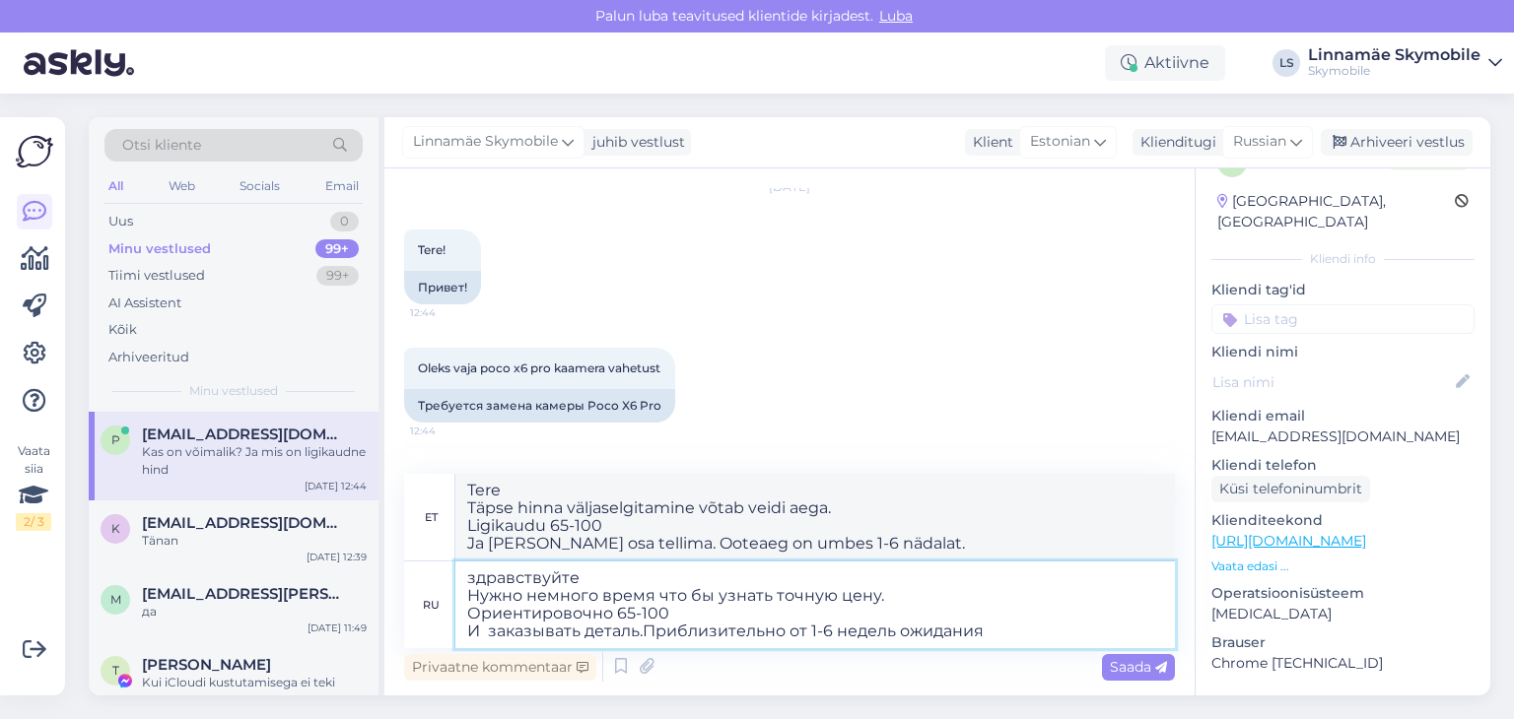
type textarea "Tere Täpse hinna väljaselgitamiseks on vaja veidi aega. Ligikaudu 65-100 Ja tel…"
type textarea "здравствуйте Нужно немного время что бы узнать точную цену. Ориентировочно 65-1…"
type textarea "Tere Täpse hinna väljaselgitamine võtab veidi aega. Ligikaudu 65-100 Ja me tell…"
type textarea "здравствуйте Нужно немного время что бы узнать точную цену. Ориентировочно 65-1…"
click at [1140, 654] on div "Saada" at bounding box center [1138, 667] width 73 height 27
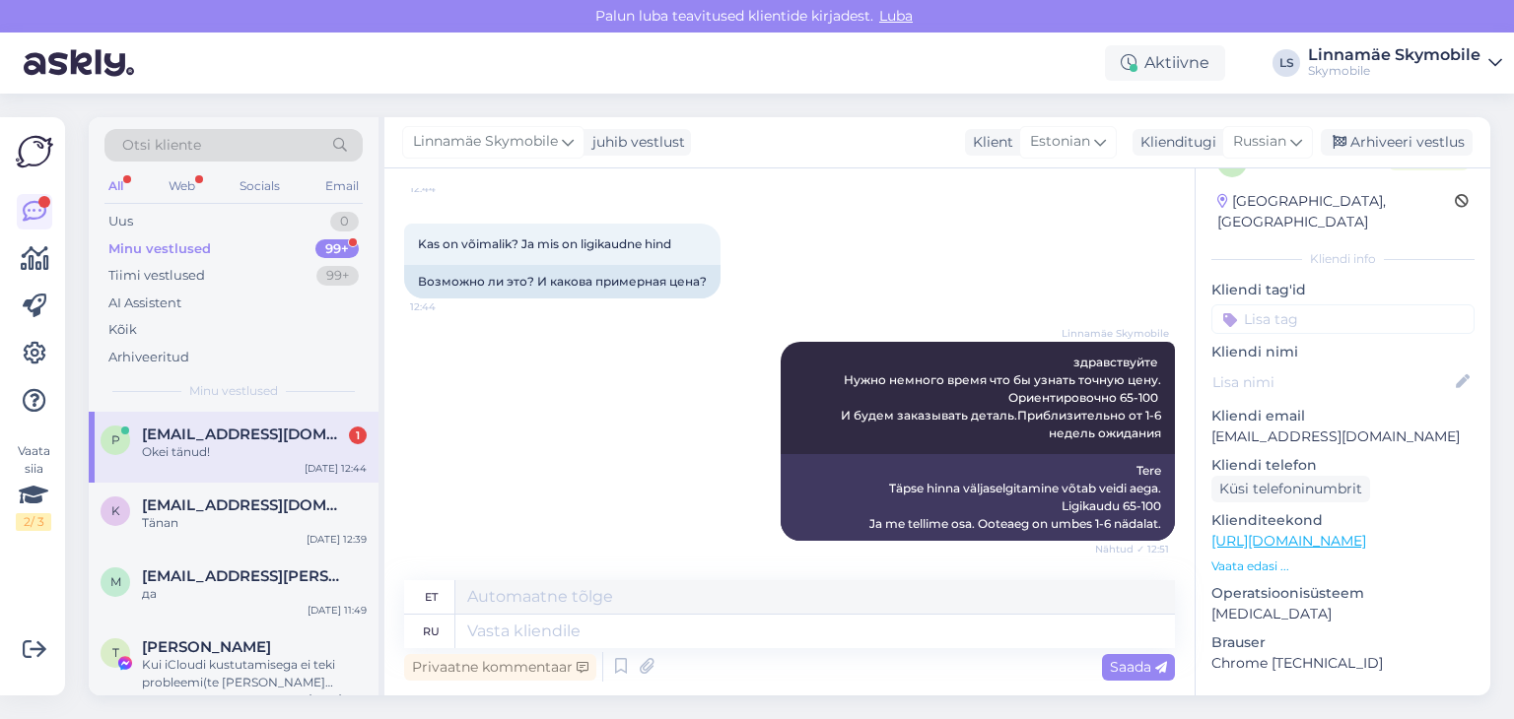
scroll to position [424, 0]
